Goal: Navigation & Orientation: Go to known website

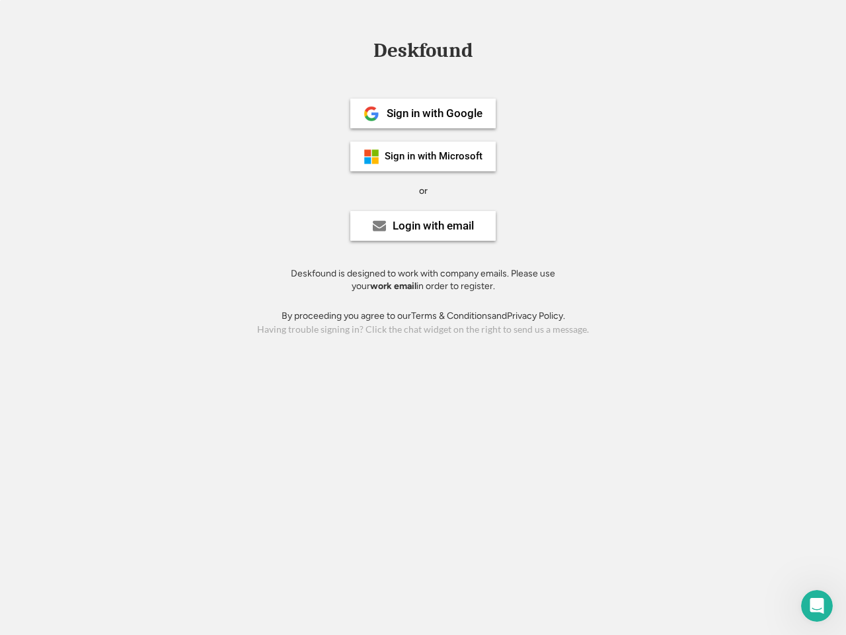
click at [423, 189] on div "or" at bounding box center [423, 190] width 9 height 13
click at [423, 53] on div "Deskfound" at bounding box center [423, 50] width 112 height 20
click at [362, 50] on div "Deskfound" at bounding box center [423, 52] width 846 height 25
click at [423, 53] on div "Deskfound" at bounding box center [423, 50] width 112 height 20
click at [423, 190] on div "or" at bounding box center [423, 190] width 9 height 13
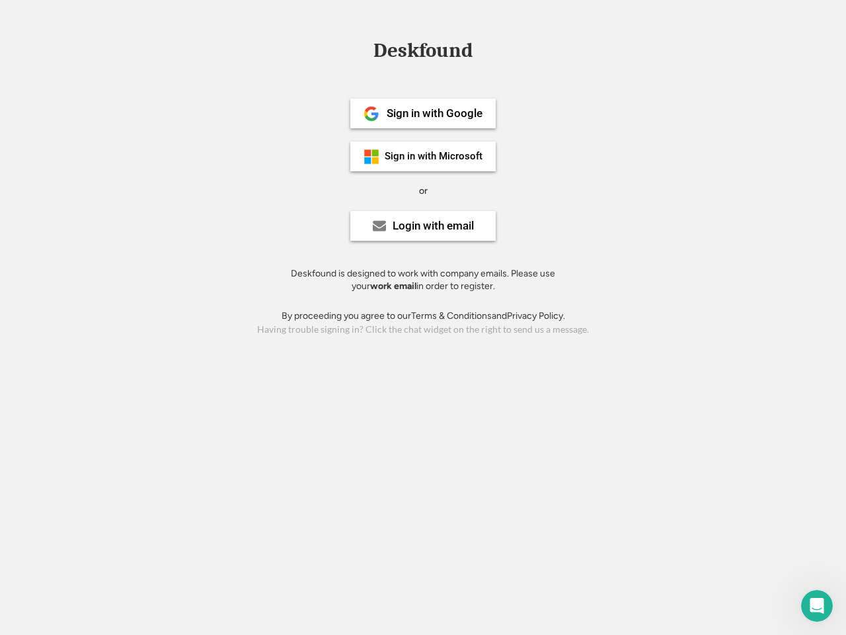
click at [423, 113] on div "Sign in with Google" at bounding box center [435, 113] width 96 height 11
click at [434, 113] on div "Sign in with Google" at bounding box center [435, 113] width 96 height 11
click at [371, 114] on img at bounding box center [372, 114] width 16 height 16
click at [423, 156] on div "Sign in with Microsoft" at bounding box center [434, 156] width 98 height 10
click at [434, 156] on div "Sign in with Microsoft" at bounding box center [434, 156] width 98 height 10
